Goal: Task Accomplishment & Management: Complete application form

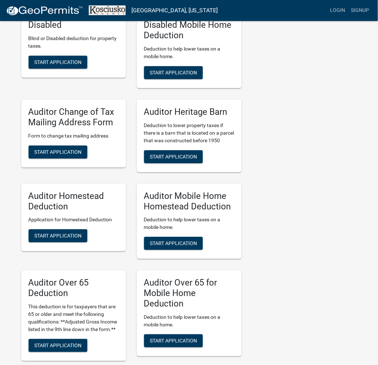
scroll to position [361, 0]
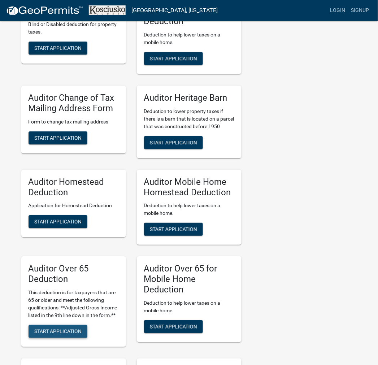
click at [61, 334] on span "Start Application" at bounding box center [57, 331] width 47 height 6
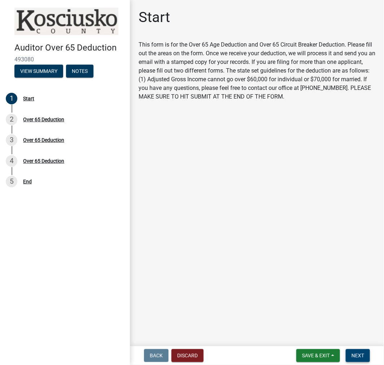
click at [362, 358] on button "Next" at bounding box center [357, 355] width 24 height 13
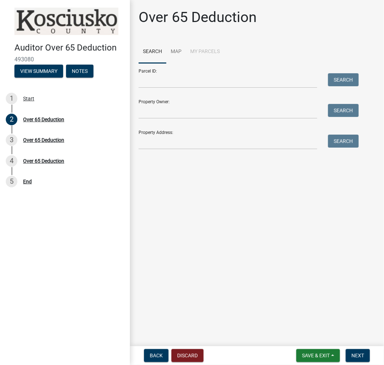
click at [193, 88] on form "Parcel ID: Search Property Owner: Search Property Address: Search" at bounding box center [246, 106] width 216 height 86
click at [189, 110] on input "Property Owner:" at bounding box center [227, 111] width 178 height 15
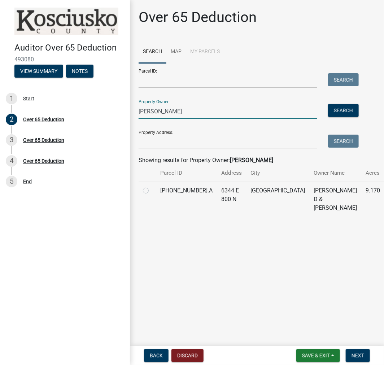
type input "[PERSON_NAME]"
click at [151, 186] on label at bounding box center [151, 186] width 0 height 0
click at [151, 189] on input "radio" at bounding box center [153, 188] width 5 height 5
radio input "true"
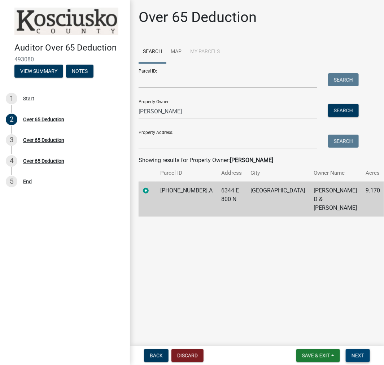
click at [359, 356] on span "Next" at bounding box center [357, 355] width 13 height 6
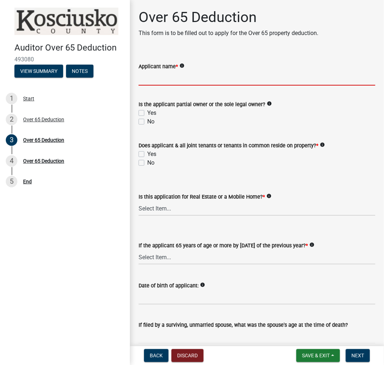
click at [206, 79] on input "Applicant name *" at bounding box center [256, 78] width 237 height 15
type input "[PERSON_NAME]"
click at [147, 115] on label "Yes" at bounding box center [151, 113] width 9 height 9
click at [147, 113] on input "Yes" at bounding box center [149, 111] width 5 height 5
checkbox input "true"
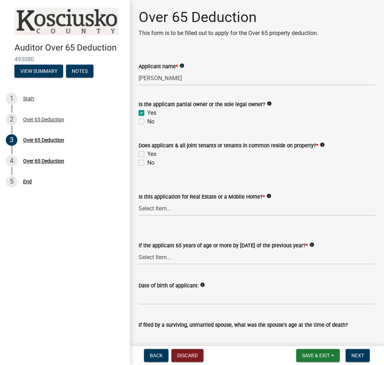
checkbox input "false"
click at [147, 152] on label "Yes" at bounding box center [151, 154] width 9 height 9
click at [147, 152] on input "Yes" at bounding box center [149, 152] width 5 height 5
checkbox input "true"
checkbox input "false"
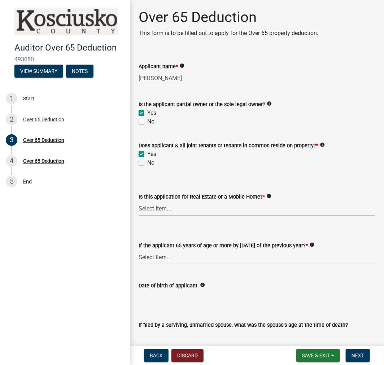
drag, startPoint x: 171, startPoint y: 206, endPoint x: 172, endPoint y: 214, distance: 8.4
click at [171, 206] on select "Select Item... Real Property Mobile Home" at bounding box center [256, 208] width 237 height 15
click at [138, 201] on select "Select Item... Real Property Mobile Home" at bounding box center [256, 208] width 237 height 15
select select "9e0fe018-0807-4cb1-b9d0-1ea803b42424"
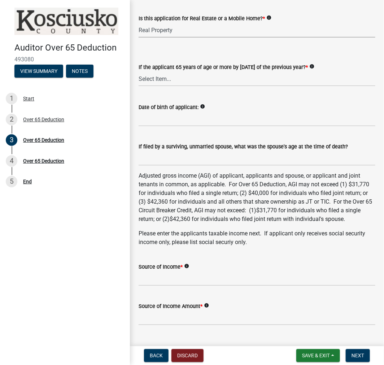
scroll to position [200, 0]
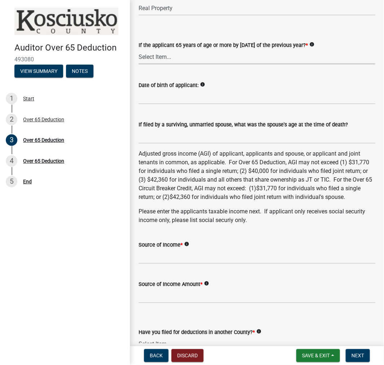
click at [189, 57] on select "Select Item... Yes No" at bounding box center [256, 56] width 237 height 15
click at [138, 49] on select "Select Item... Yes No" at bounding box center [256, 56] width 237 height 15
select select "61dd1732-a076-4c03-aff6-a332f5b70cd1"
click at [169, 97] on input "Date of birth of applicant:" at bounding box center [256, 96] width 237 height 15
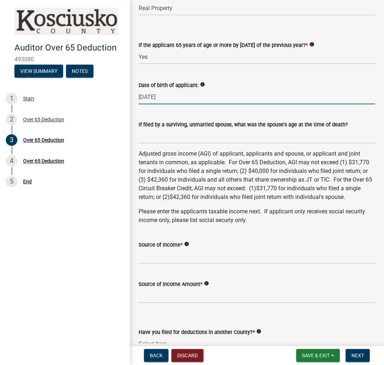
type input "[DATE]"
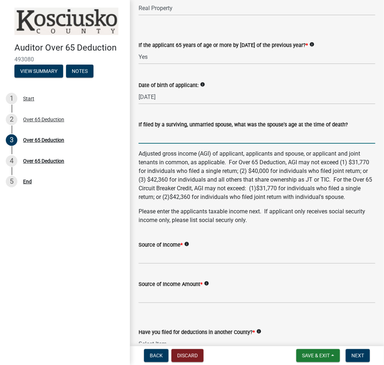
click at [239, 136] on input "If filed by a surviving, unmarried spouse, what was the spouse's age at the tim…" at bounding box center [256, 136] width 237 height 15
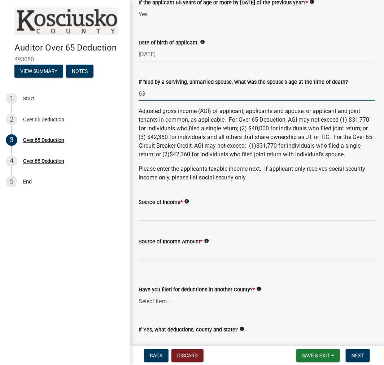
scroll to position [280, 0]
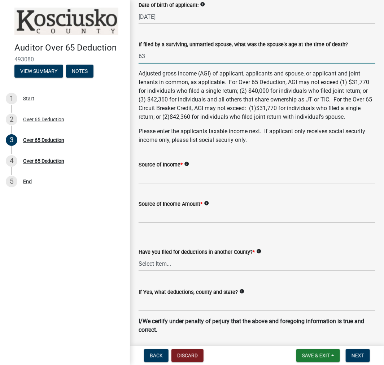
type input "63"
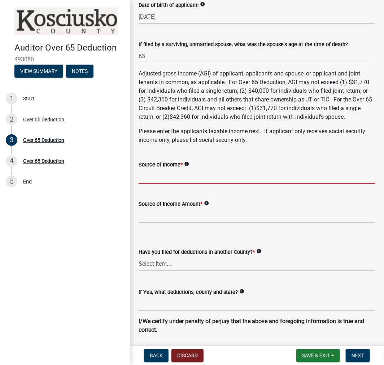
click at [209, 182] on input "Source of Income *" at bounding box center [256, 176] width 237 height 15
type input "Doesn't File"
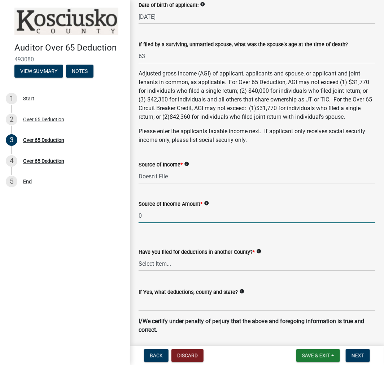
type input "0"
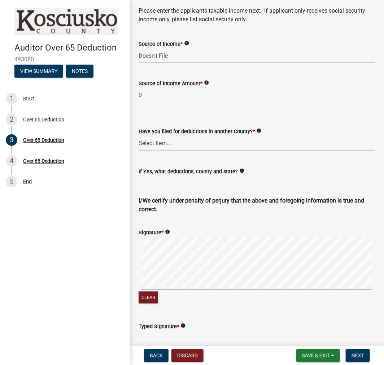
click at [221, 150] on select "Select Item... Yes No" at bounding box center [256, 143] width 237 height 15
click at [138, 144] on select "Select Item... Yes No" at bounding box center [256, 143] width 237 height 15
select select "c3747c1b-6a10-4157-a122-bd71e37b161f"
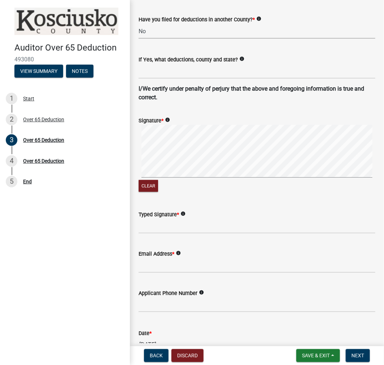
scroll to position [521, 0]
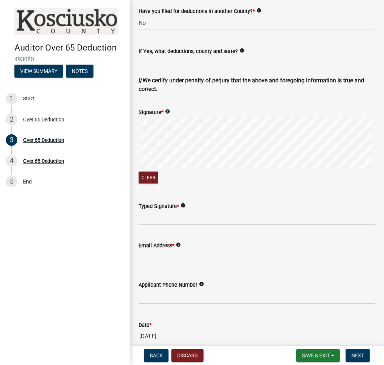
click at [143, 182] on div "Clear" at bounding box center [256, 150] width 237 height 69
click at [150, 182] on div "Clear" at bounding box center [256, 150] width 237 height 69
click at [164, 225] on input "Typed Signature *" at bounding box center [256, 217] width 237 height 15
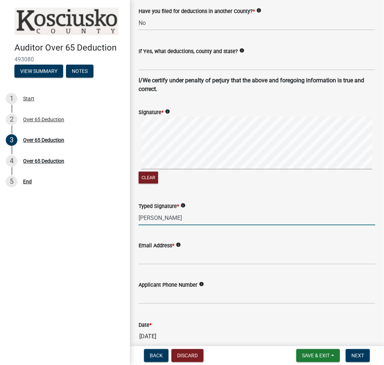
type input "[PERSON_NAME]"
click at [161, 264] on input "Email Address *" at bounding box center [256, 257] width 237 height 15
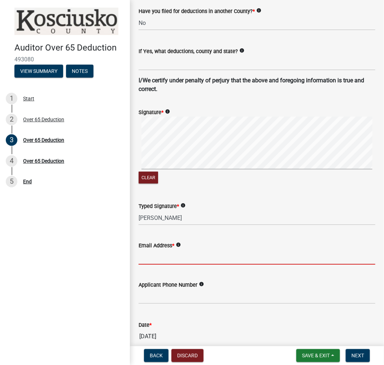
type input "[EMAIL_ADDRESS][DOMAIN_NAME]"
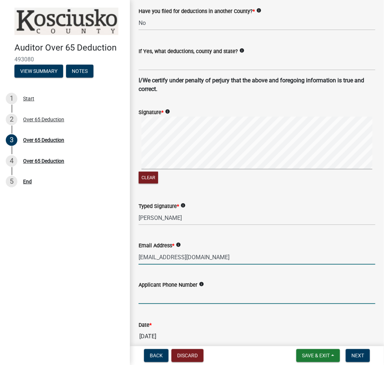
click at [188, 300] on input "text" at bounding box center [256, 296] width 237 height 15
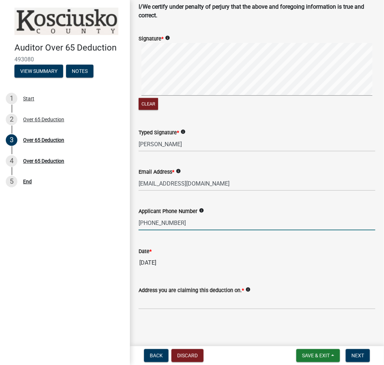
scroll to position [603, 0]
type input "5743331241"
click at [164, 298] on input "Address you are claiming this deduction on. *" at bounding box center [256, 301] width 237 height 15
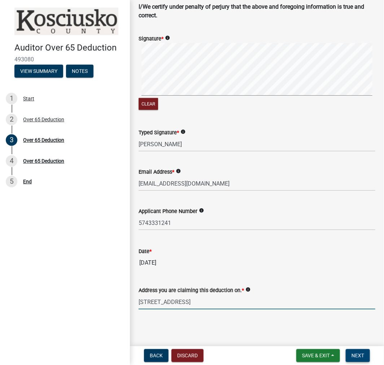
type input "[STREET_ADDRESS]"
click at [362, 357] on span "Next" at bounding box center [357, 355] width 13 height 6
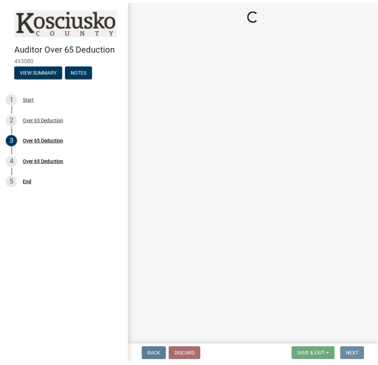
scroll to position [0, 0]
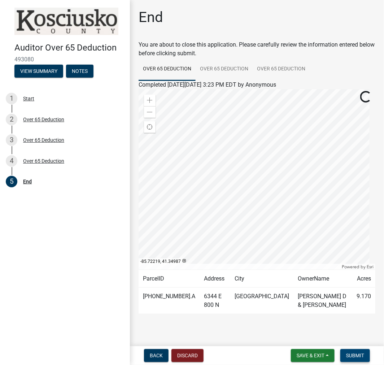
click at [360, 353] on span "Submit" at bounding box center [355, 355] width 18 height 6
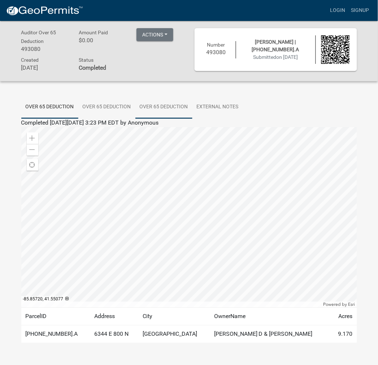
click at [160, 105] on link "Over 65 Deduction" at bounding box center [163, 107] width 57 height 23
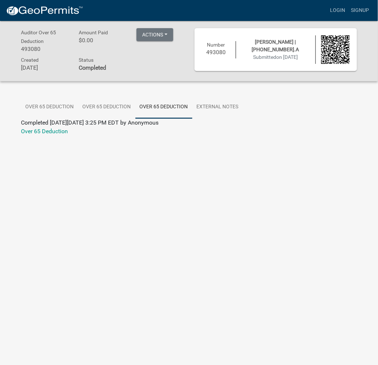
click at [52, 134] on link "Over 65 Deduction" at bounding box center [44, 131] width 47 height 7
